Goal: Task Accomplishment & Management: Complete application form

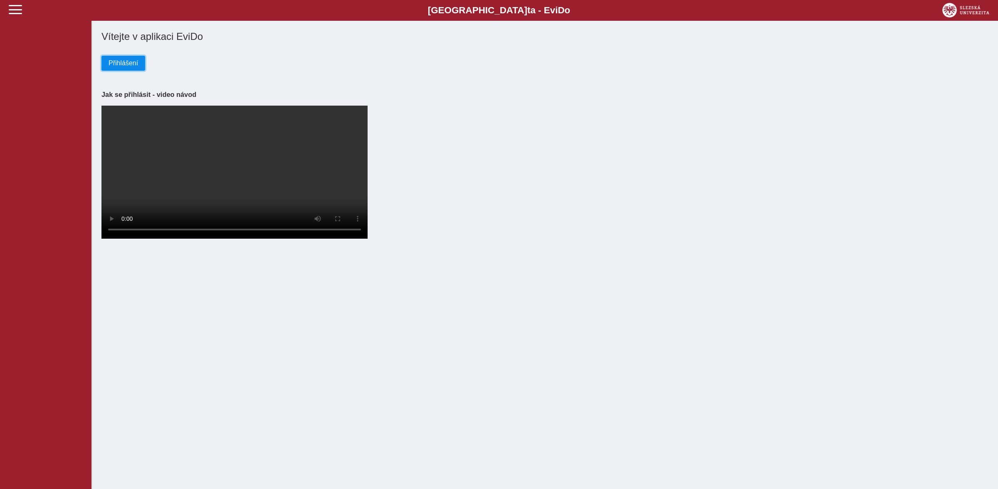
click at [114, 65] on span "Přihlášení" at bounding box center [124, 62] width 30 height 7
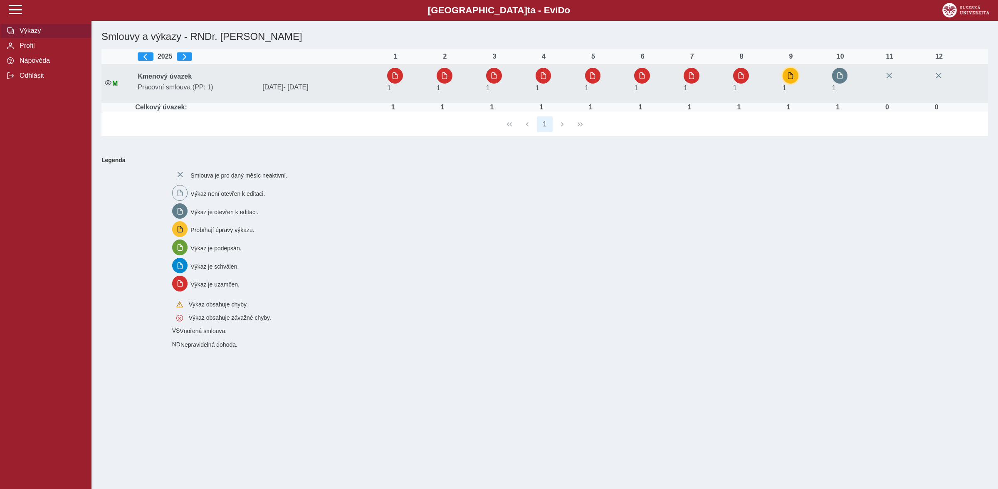
click at [793, 76] on span "button" at bounding box center [790, 75] width 7 height 7
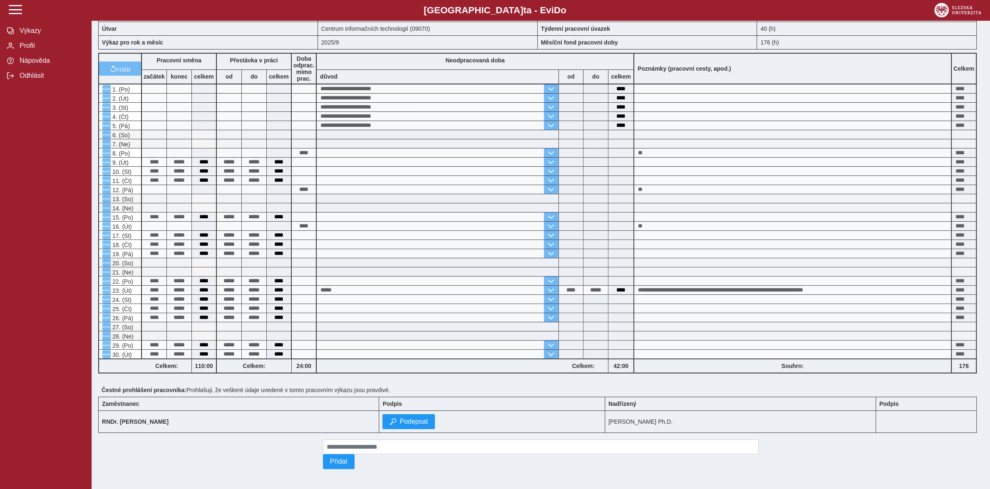
scroll to position [73, 0]
click at [399, 418] on span "Podepsat" at bounding box center [413, 421] width 28 height 7
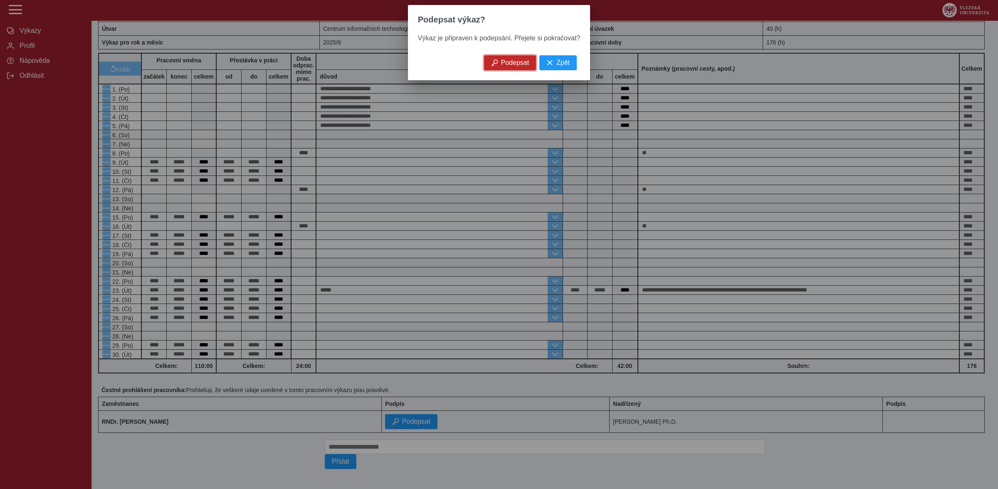
click at [509, 64] on span "Podepsat" at bounding box center [515, 62] width 28 height 7
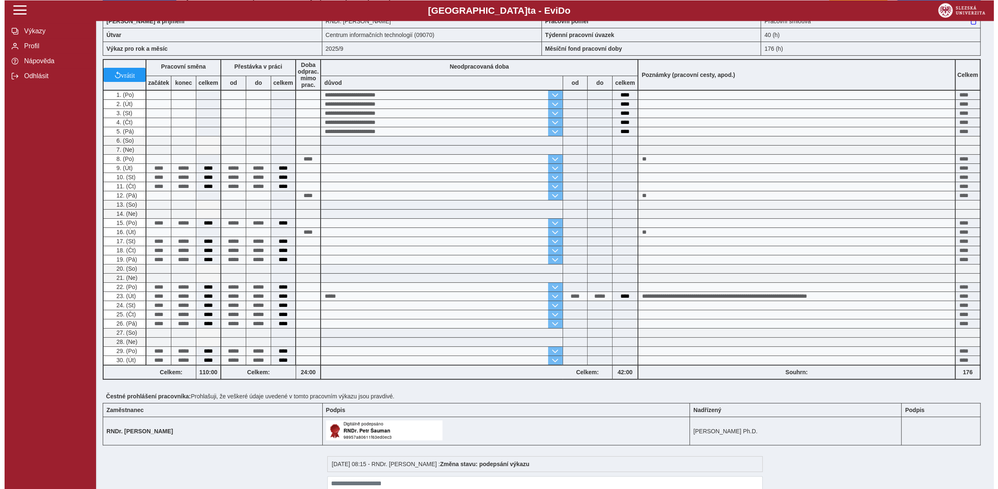
scroll to position [0, 0]
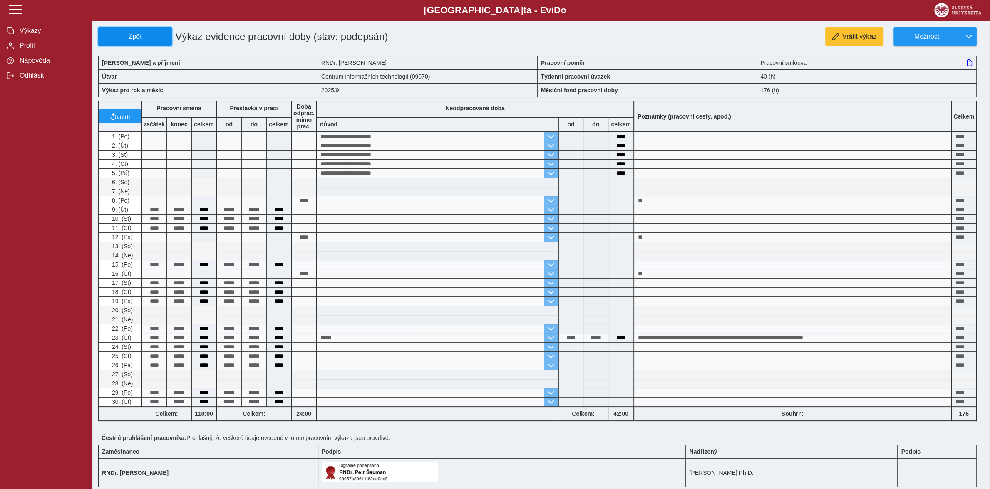
click at [129, 36] on span "Zpět" at bounding box center [135, 36] width 66 height 7
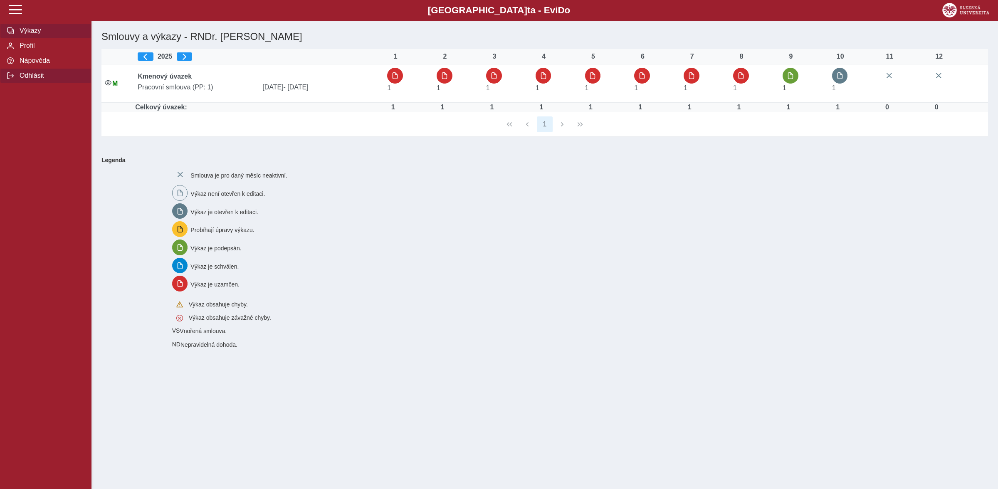
click at [32, 79] on span "Odhlásit" at bounding box center [50, 75] width 67 height 7
